Goal: Transaction & Acquisition: Obtain resource

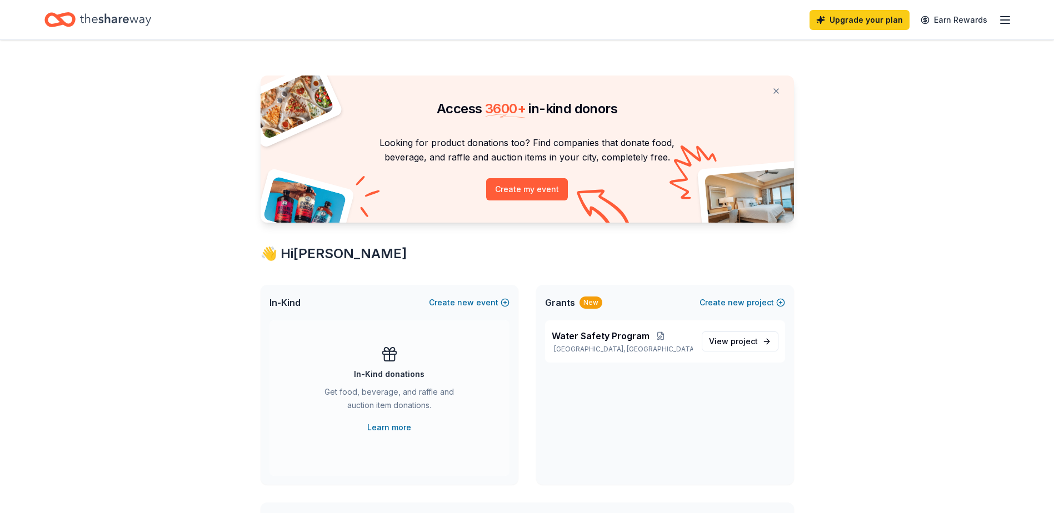
click at [1001, 21] on icon "button" at bounding box center [1005, 19] width 13 height 13
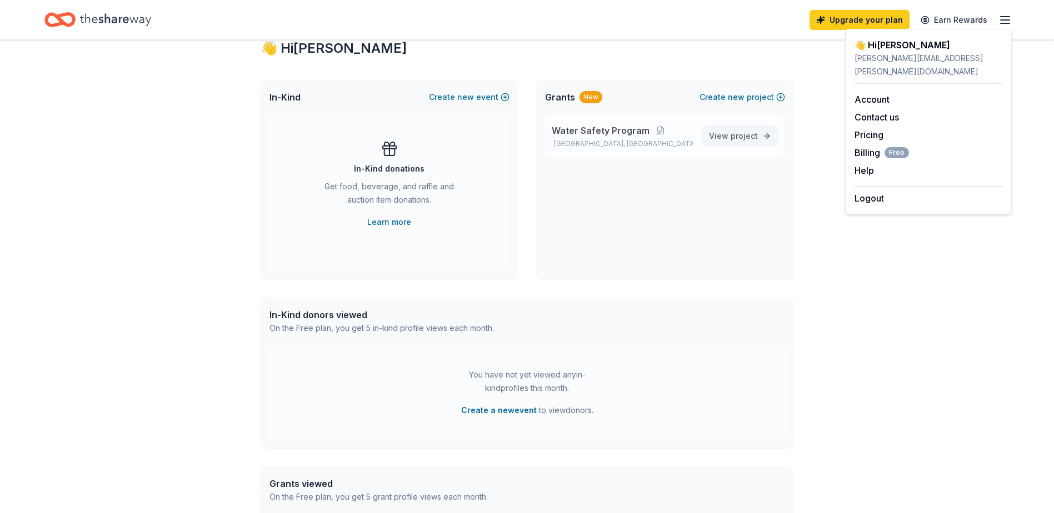
scroll to position [222, 0]
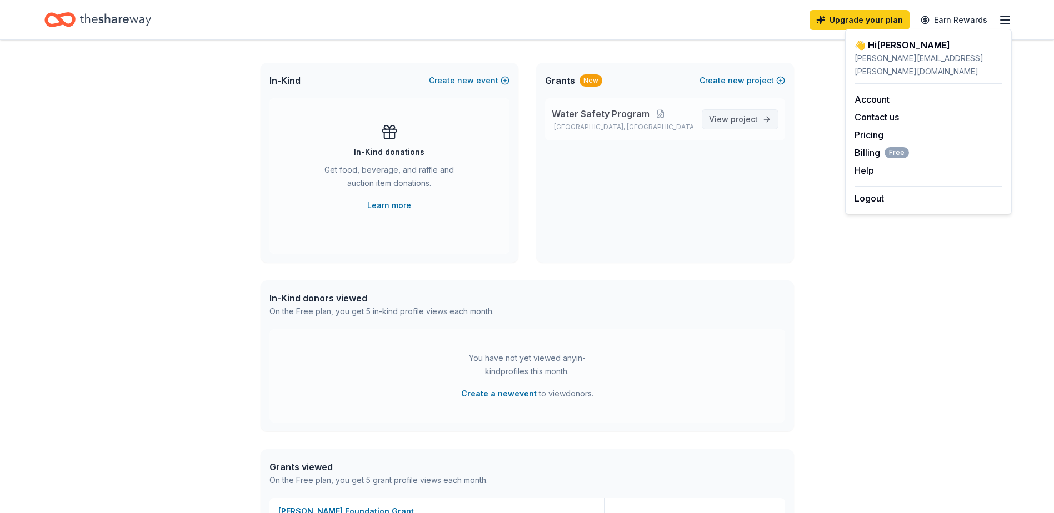
click at [722, 113] on span "View project" at bounding box center [733, 119] width 49 height 13
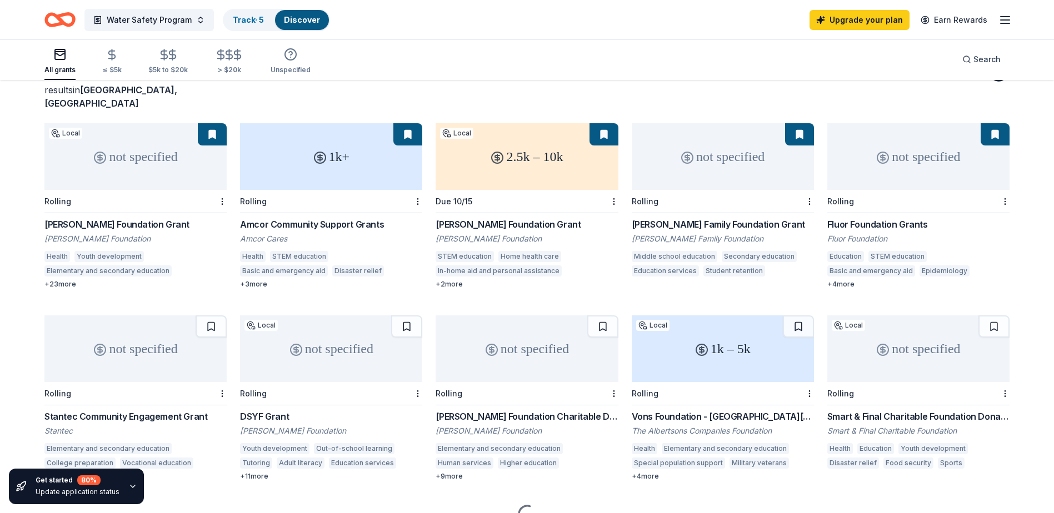
scroll to position [81, 0]
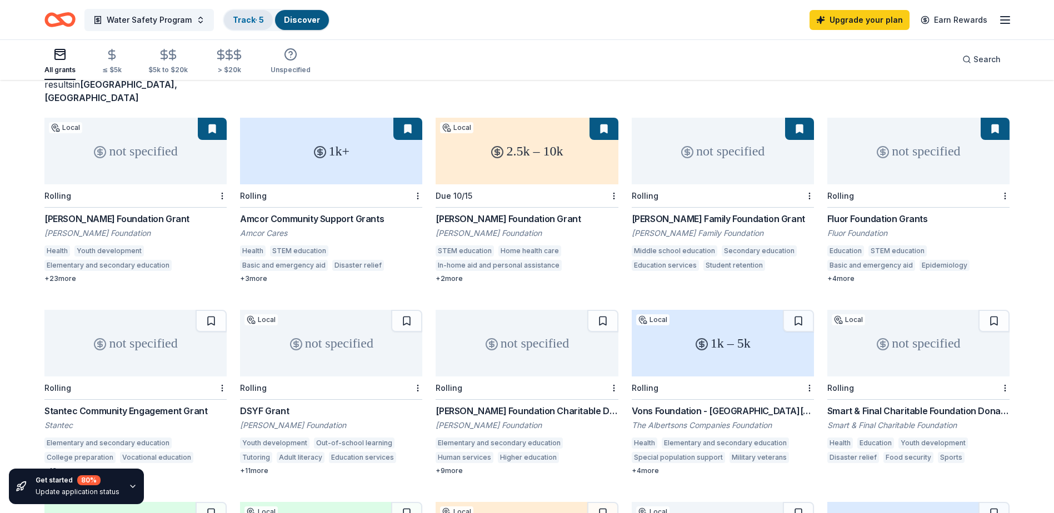
click at [258, 27] on div "Track · 5" at bounding box center [248, 20] width 49 height 20
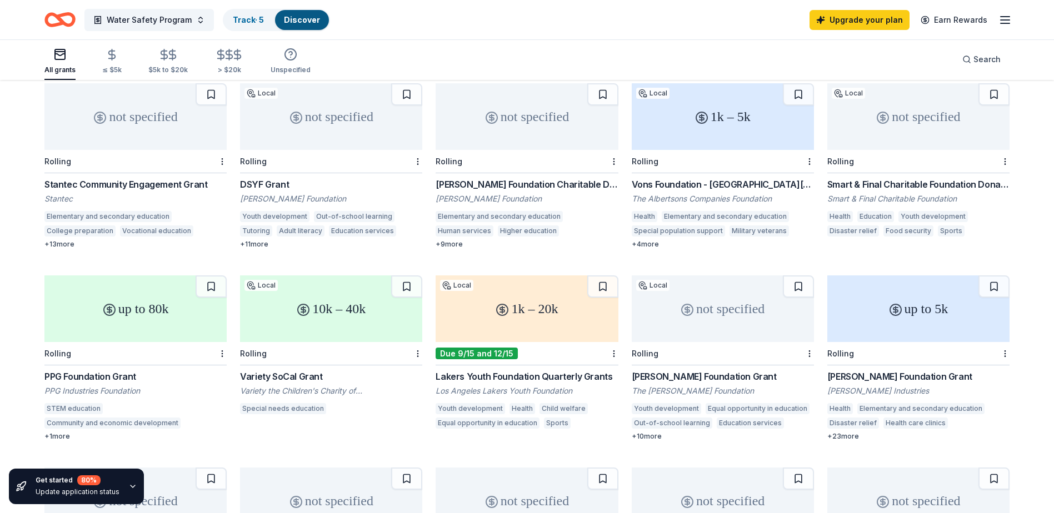
scroll to position [359, 0]
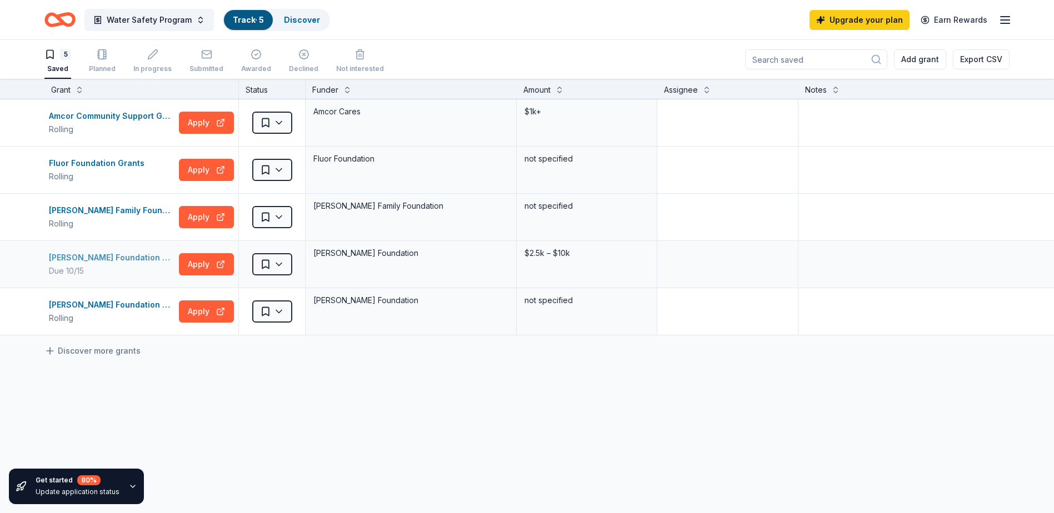
click at [119, 260] on div "[PERSON_NAME] Foundation Grant" at bounding box center [112, 257] width 126 height 13
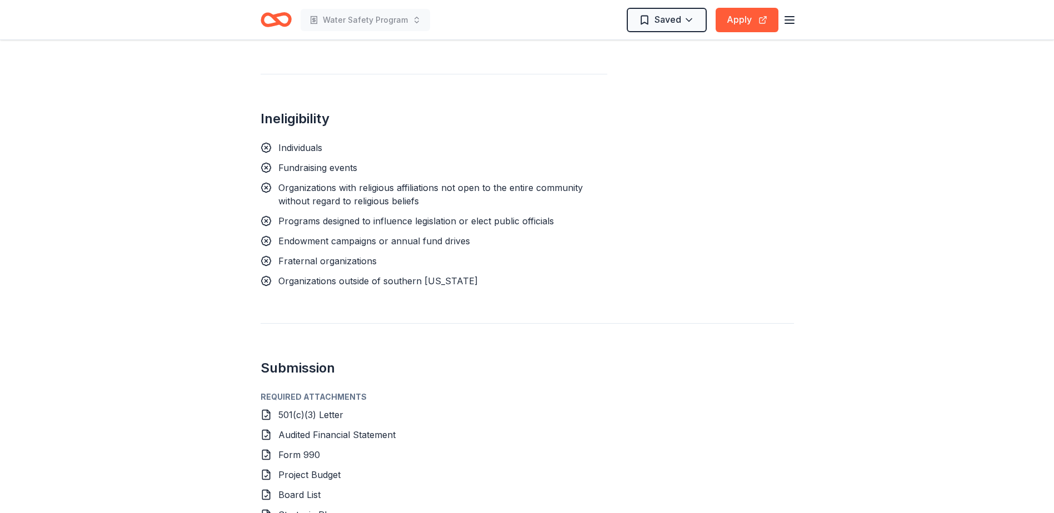
scroll to position [915, 0]
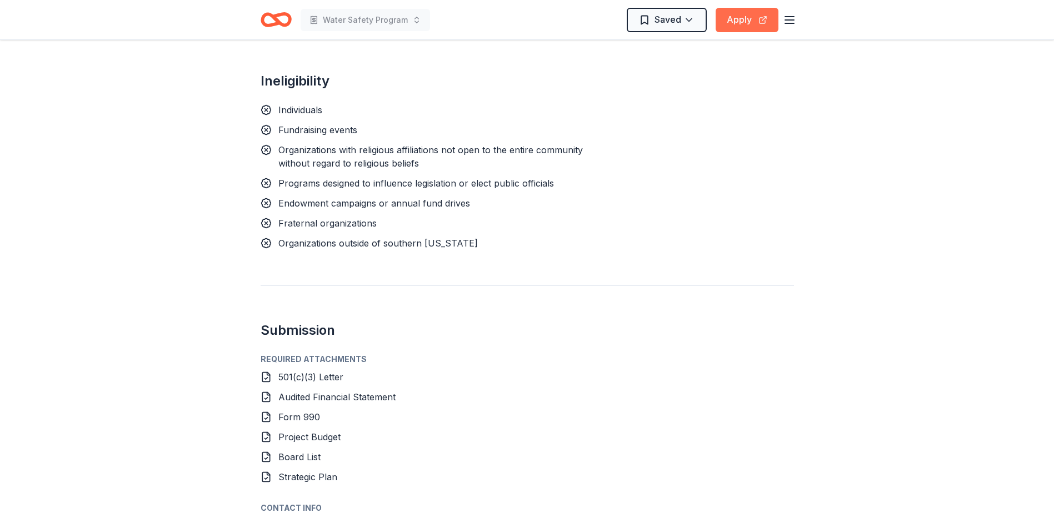
click at [728, 25] on button "Apply" at bounding box center [747, 20] width 63 height 24
